Goal: Transaction & Acquisition: Purchase product/service

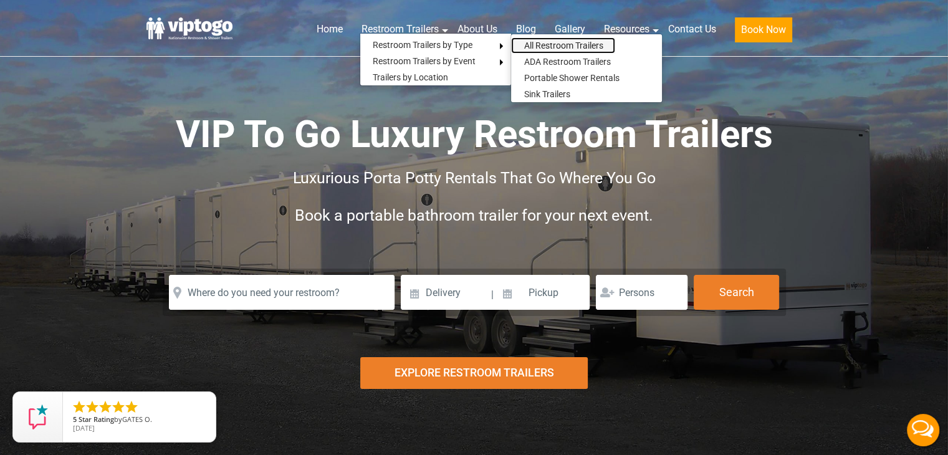
click at [541, 42] on link "All Restroom Trailers" at bounding box center [563, 45] width 104 height 16
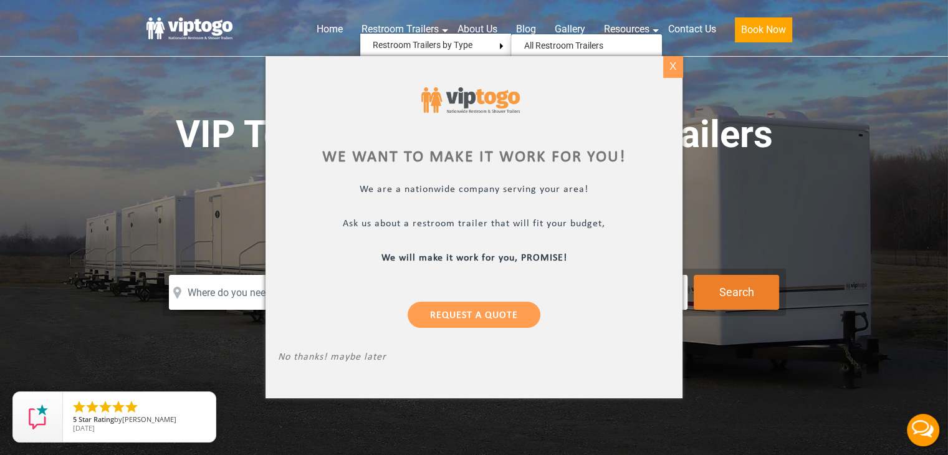
click at [672, 65] on div "X" at bounding box center [672, 66] width 19 height 21
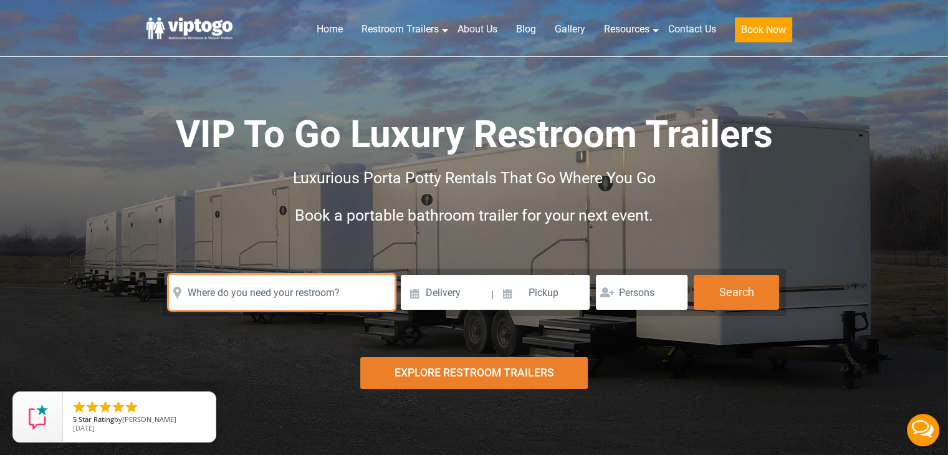
click at [314, 292] on input "text" at bounding box center [282, 292] width 226 height 35
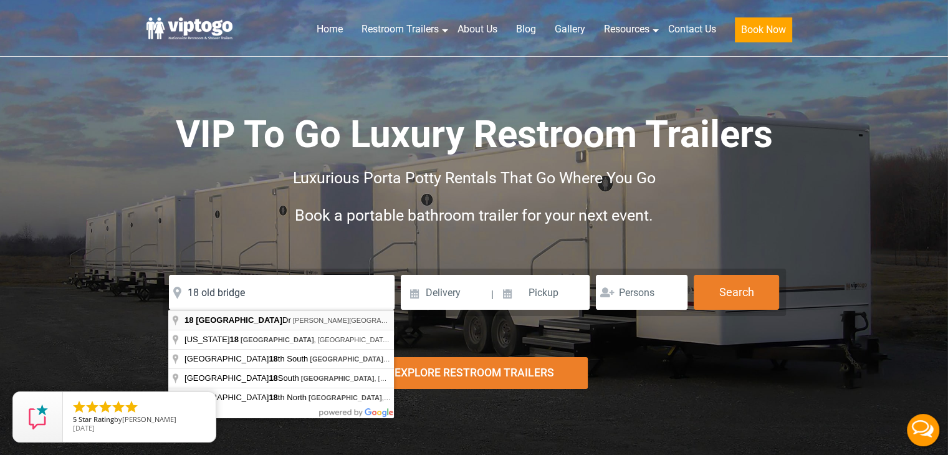
type input "[STREET_ADDRESS][PERSON_NAME]"
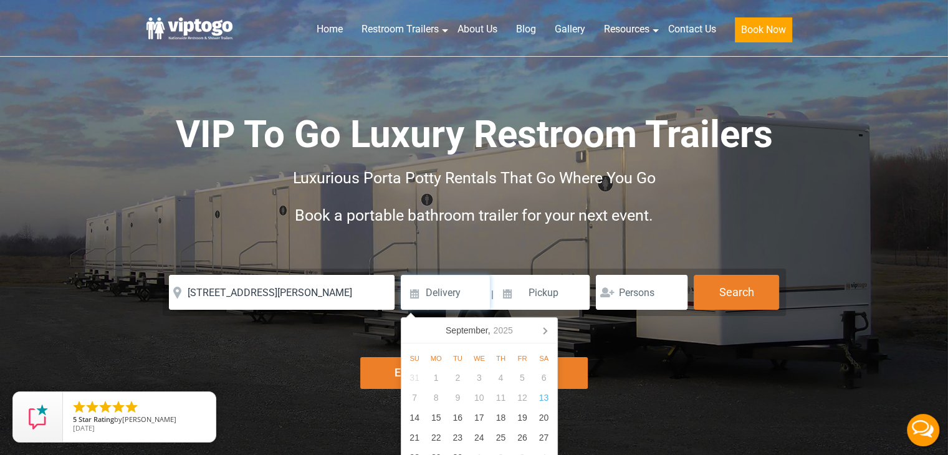
click at [461, 285] on input at bounding box center [445, 292] width 89 height 35
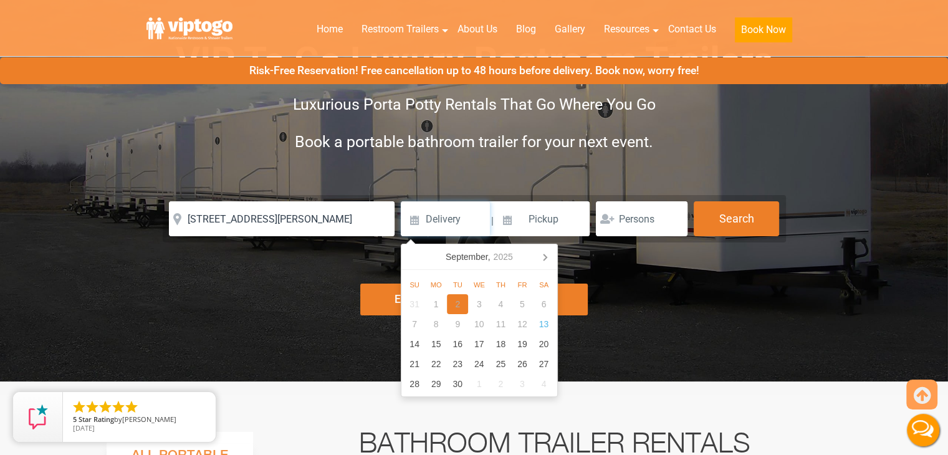
scroll to position [95, 0]
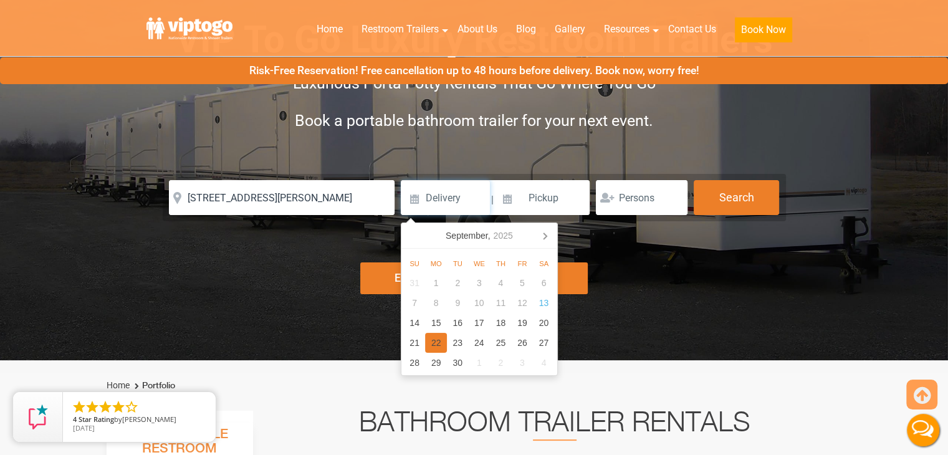
click at [436, 339] on div "22" at bounding box center [436, 343] width 22 height 20
type input "[DATE]"
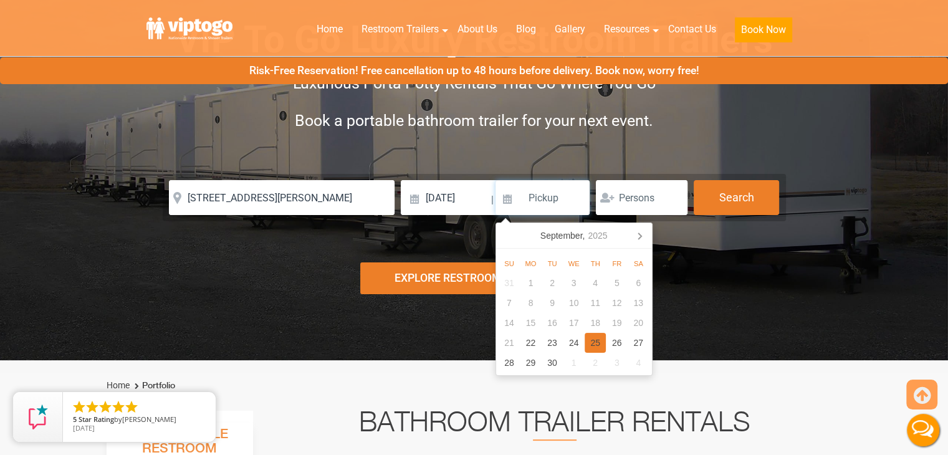
click at [593, 342] on div "25" at bounding box center [596, 343] width 22 height 20
type input "[DATE]"
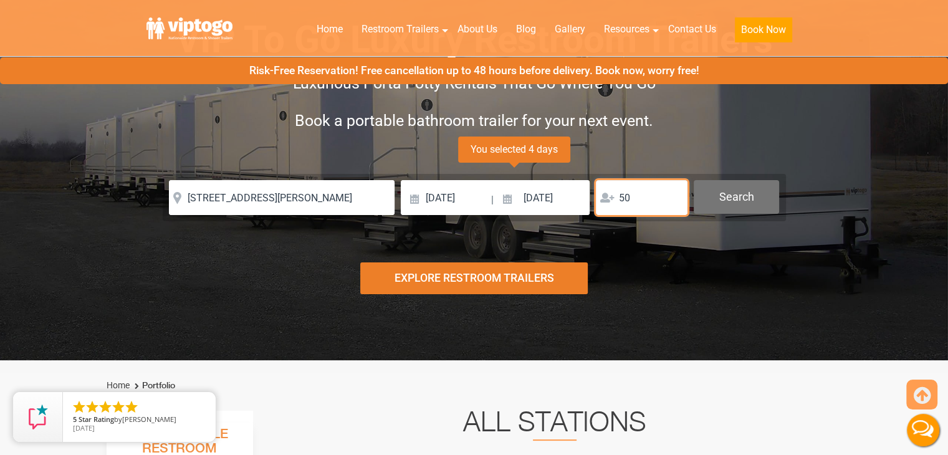
type input "50"
click at [730, 198] on button "Search" at bounding box center [736, 197] width 85 height 34
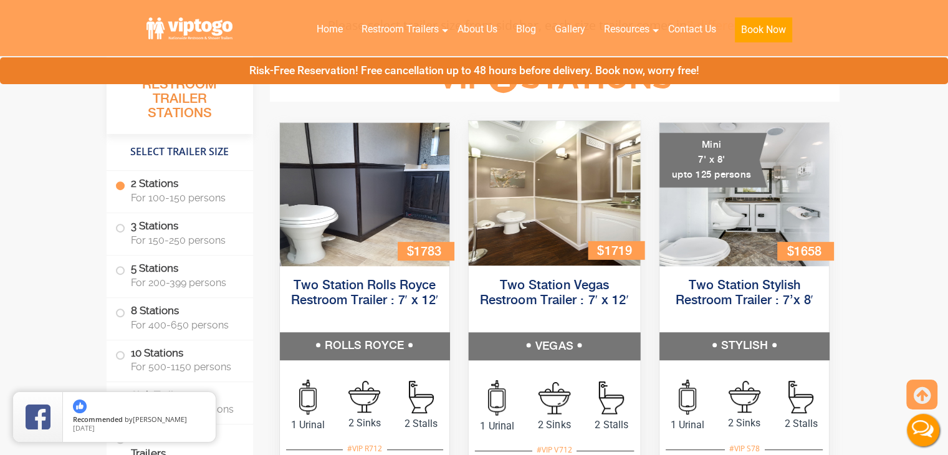
scroll to position [547, 0]
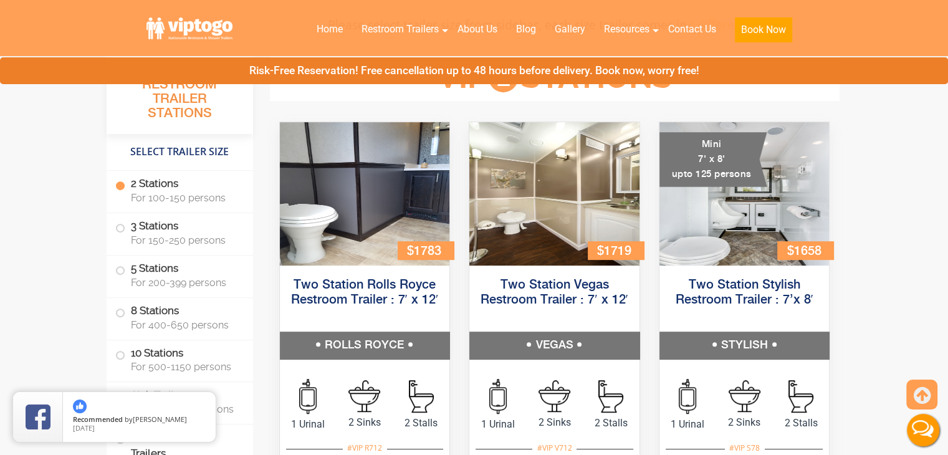
scroll to position [702, 0]
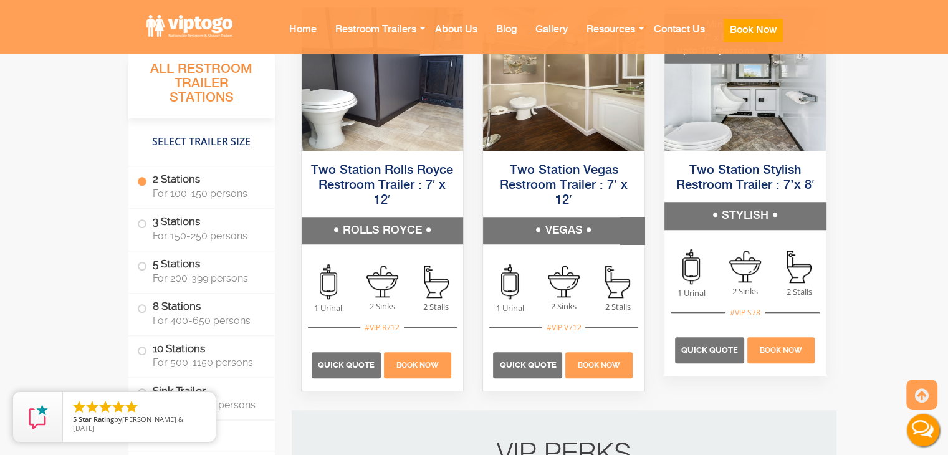
scroll to position [974, 0]
click at [141, 225] on span at bounding box center [142, 223] width 5 height 5
click at [179, 236] on span "For 150-250 persons" at bounding box center [206, 236] width 107 height 12
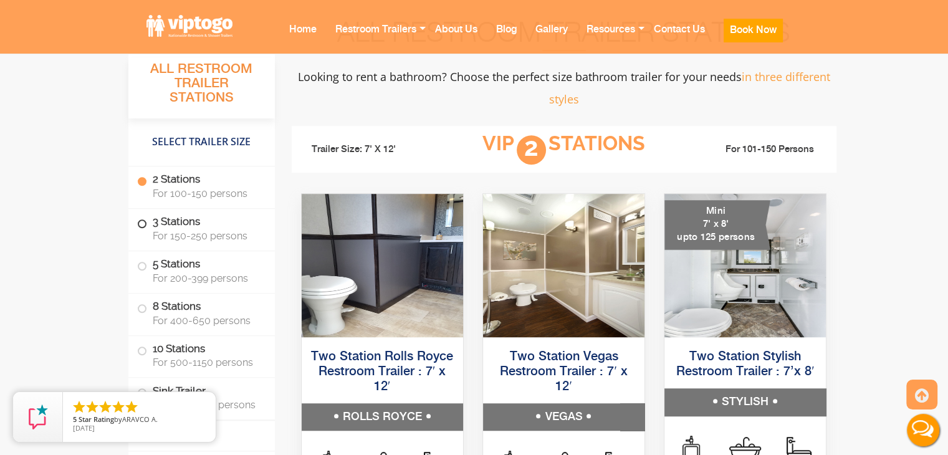
scroll to position [785, 0]
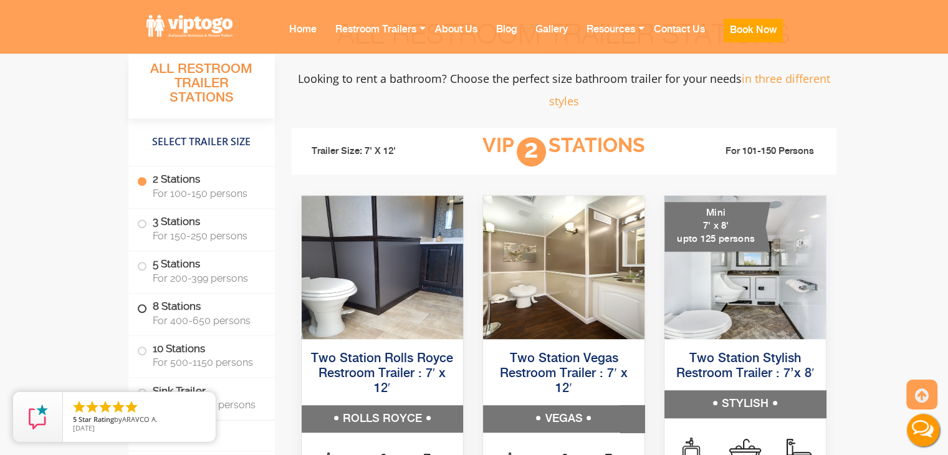
click at [140, 307] on span at bounding box center [142, 308] width 5 height 5
click at [168, 304] on label "8 Stations For 400-650 persons" at bounding box center [201, 313] width 129 height 39
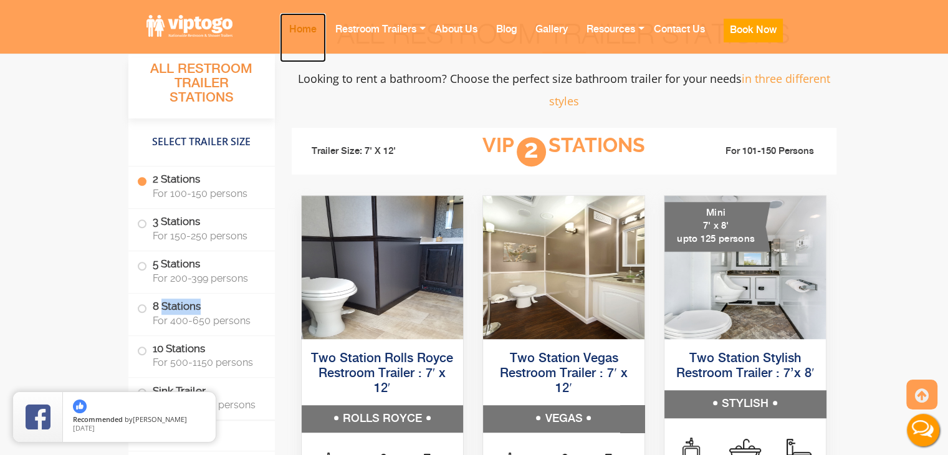
click at [312, 34] on link "Home" at bounding box center [303, 37] width 46 height 49
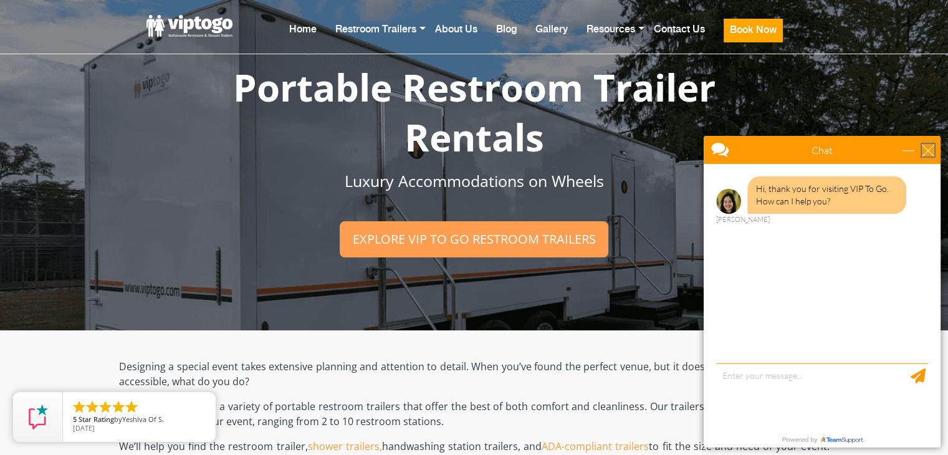
click at [929, 150] on div "close" at bounding box center [928, 150] width 12 height 12
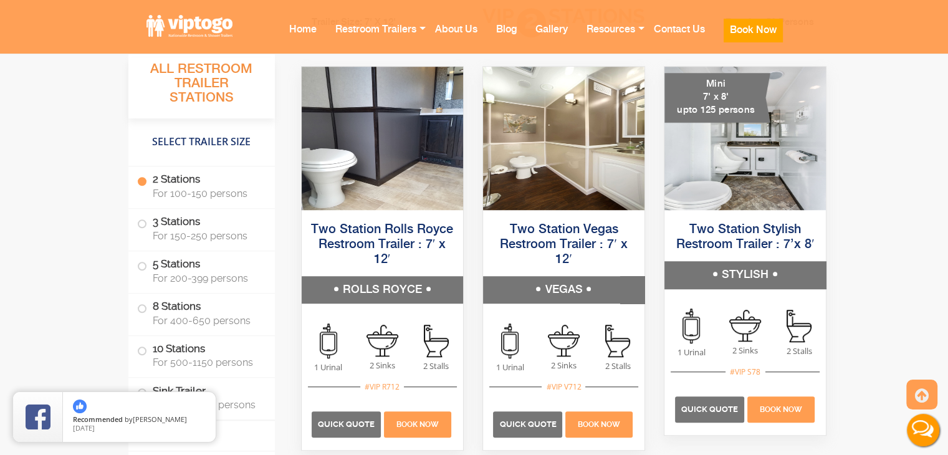
scroll to position [915, 0]
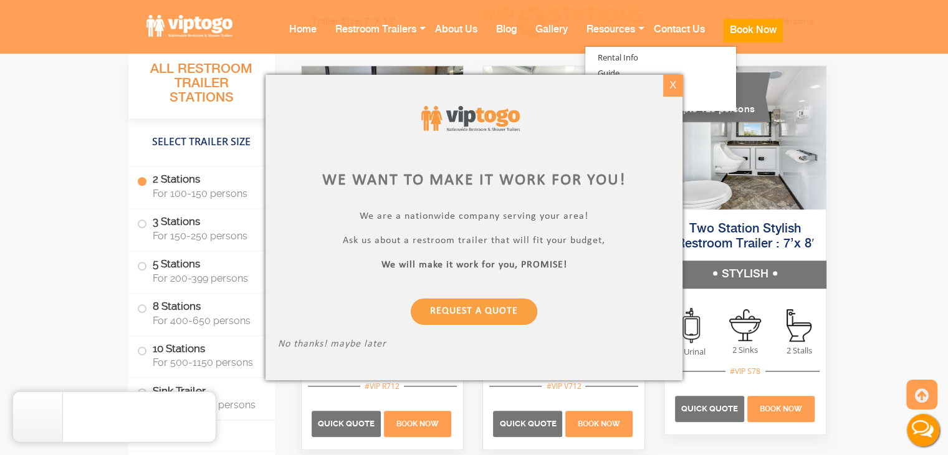
click at [669, 89] on div "X" at bounding box center [672, 85] width 19 height 21
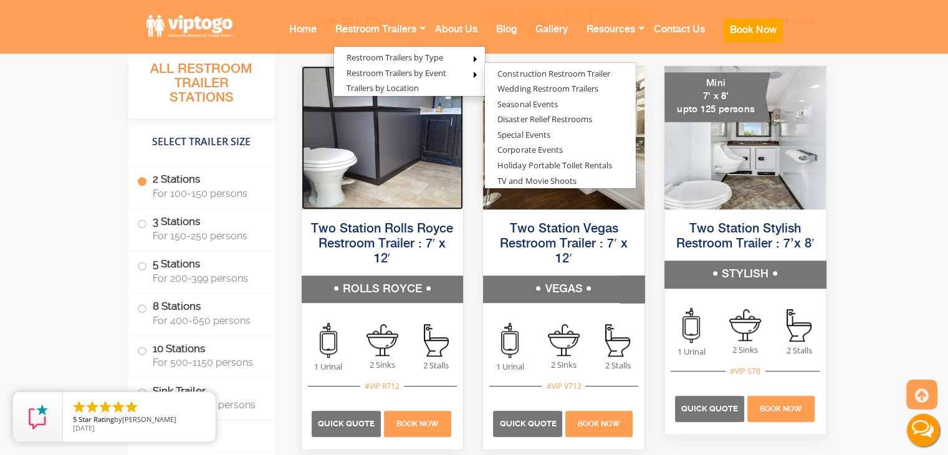
click at [400, 140] on img at bounding box center [382, 137] width 161 height 143
